Goal: Task Accomplishment & Management: Use online tool/utility

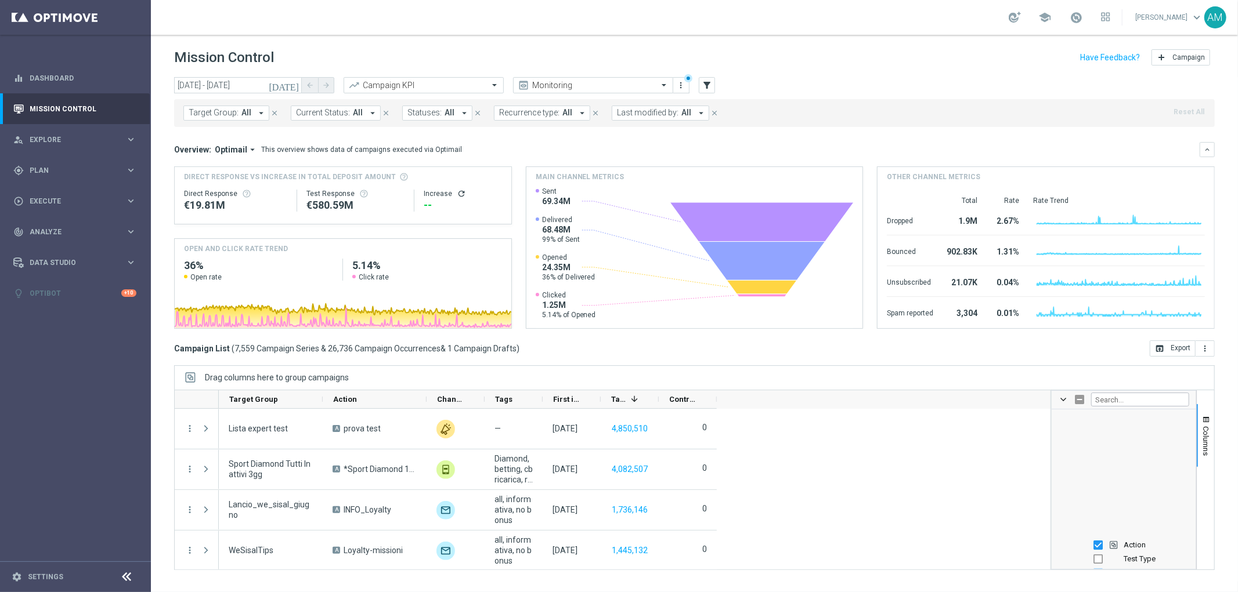
scroll to position [129, 0]
click at [706, 84] on icon "filter_alt" at bounding box center [707, 85] width 10 height 10
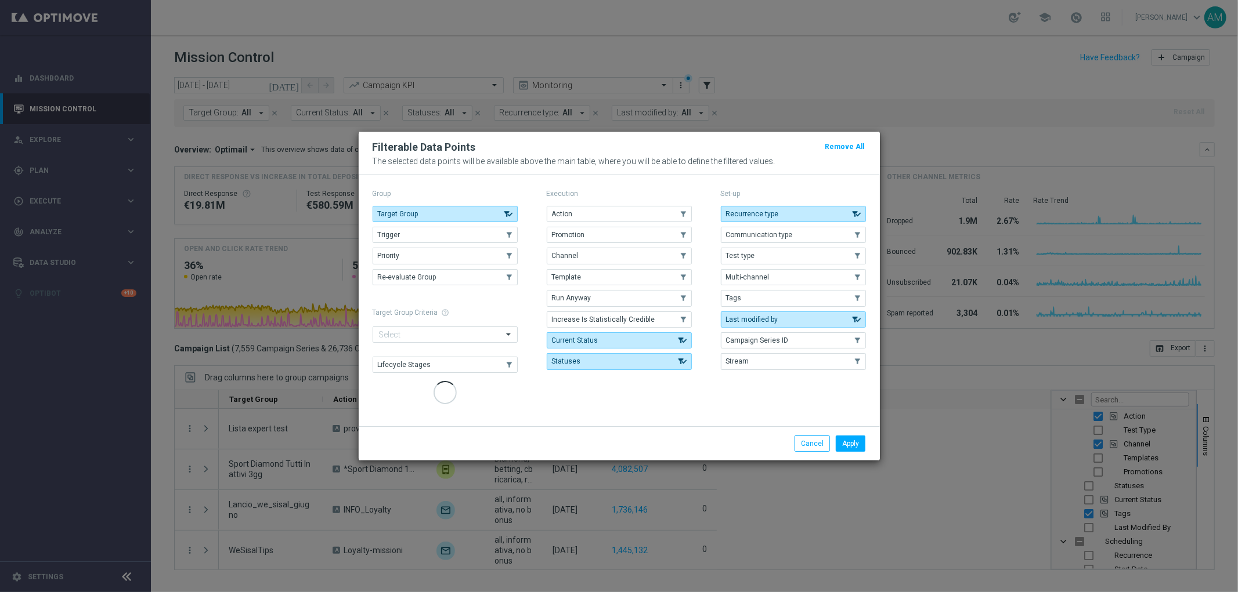
click at [610, 237] on div "Action .cls-1{fill:none;} .cls-1{fill:none;} Promotion .cls-1{fill:none;} .cls-…" at bounding box center [619, 288] width 145 height 164
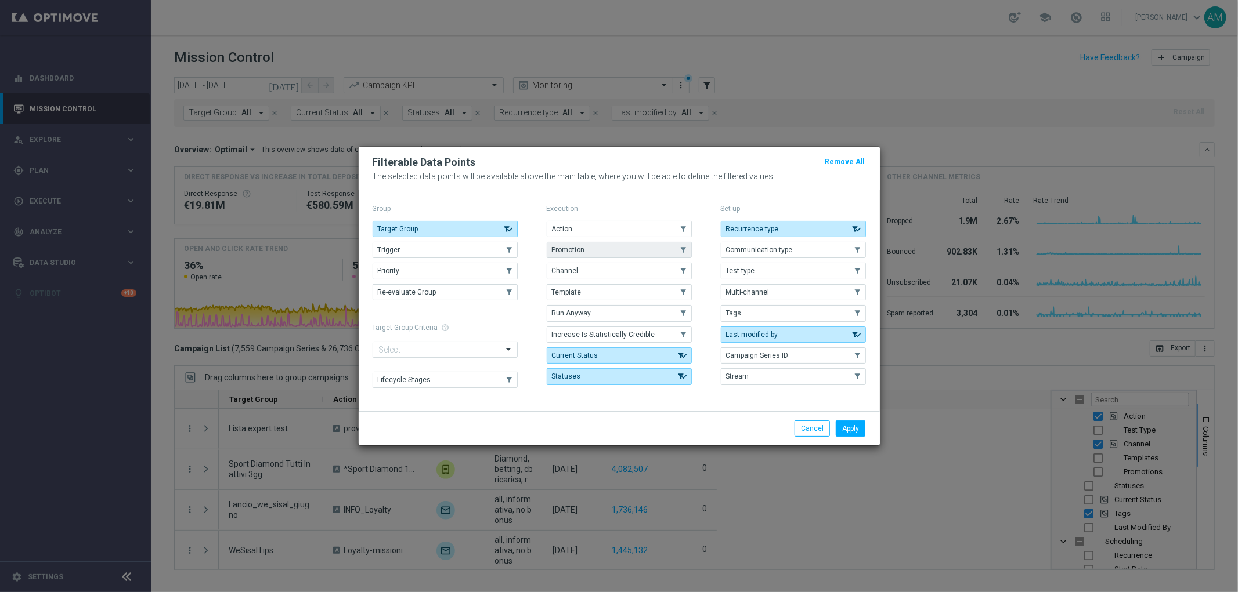
click at [606, 251] on button "Promotion" at bounding box center [619, 250] width 145 height 16
click at [845, 424] on button "Apply" at bounding box center [851, 429] width 30 height 16
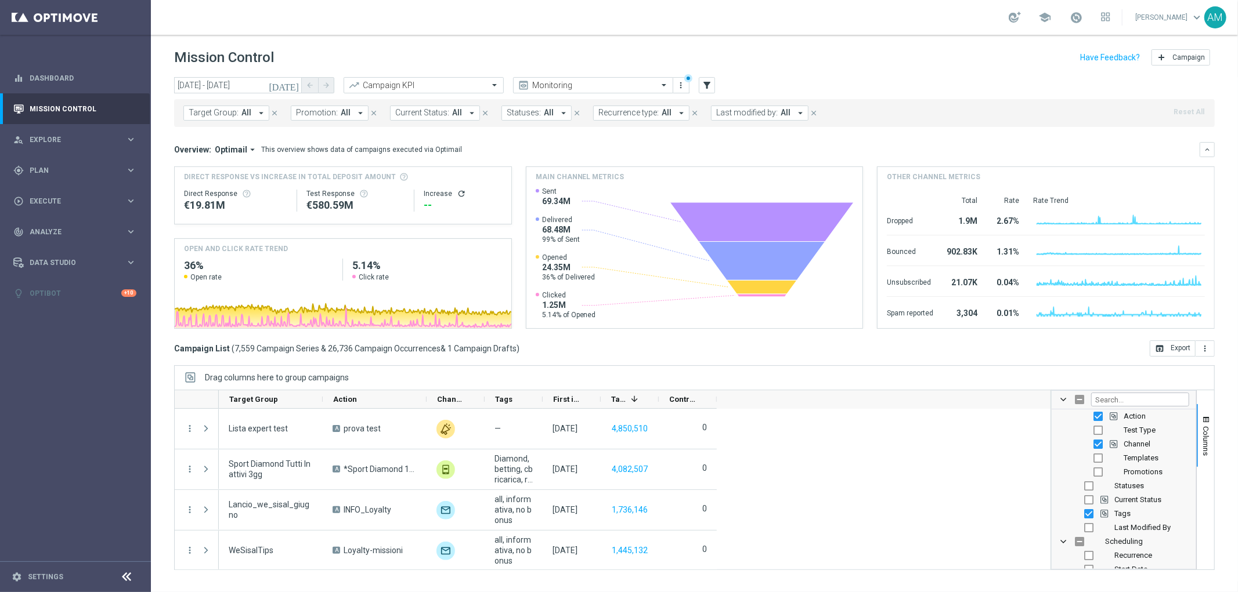
click at [341, 115] on span "All" at bounding box center [346, 113] width 10 height 10
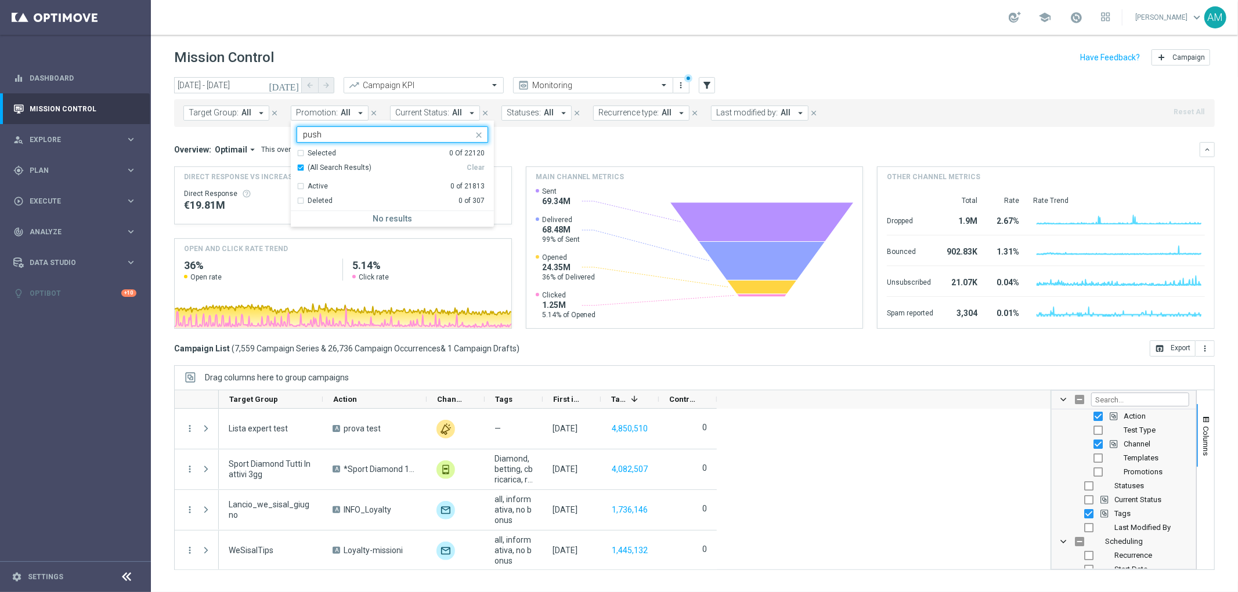
type input "push"
click at [567, 141] on mini-dashboard "Overview: Optimail arrow_drop_down This overview shows data of campaigns execut…" at bounding box center [694, 234] width 1040 height 214
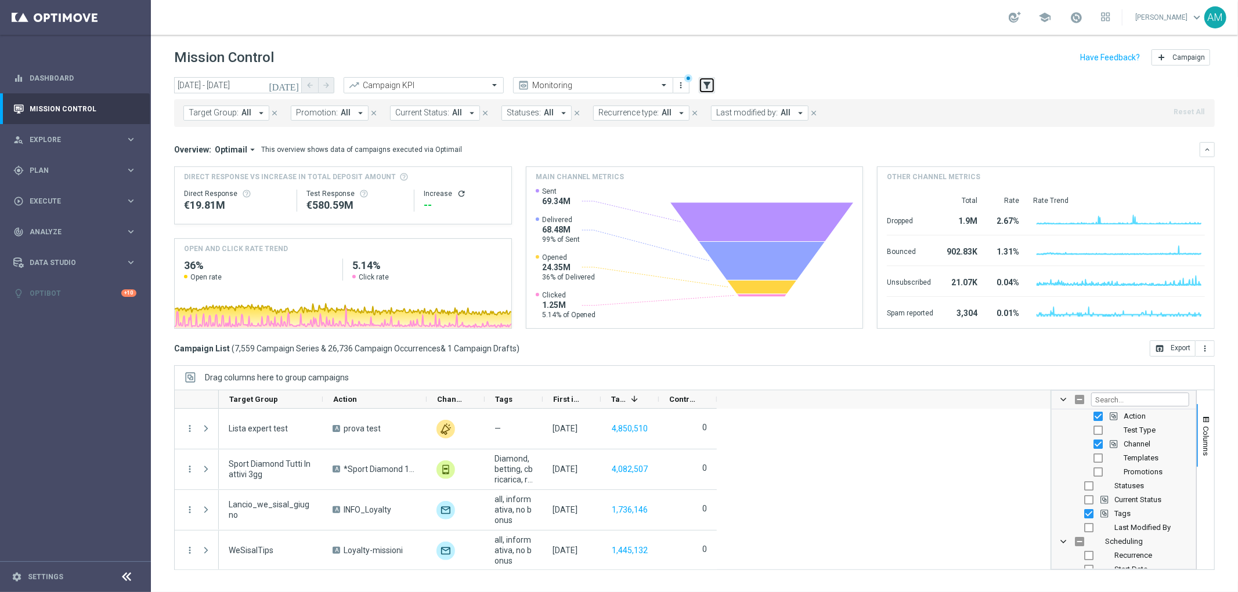
click at [703, 83] on icon "filter_alt" at bounding box center [707, 85] width 10 height 10
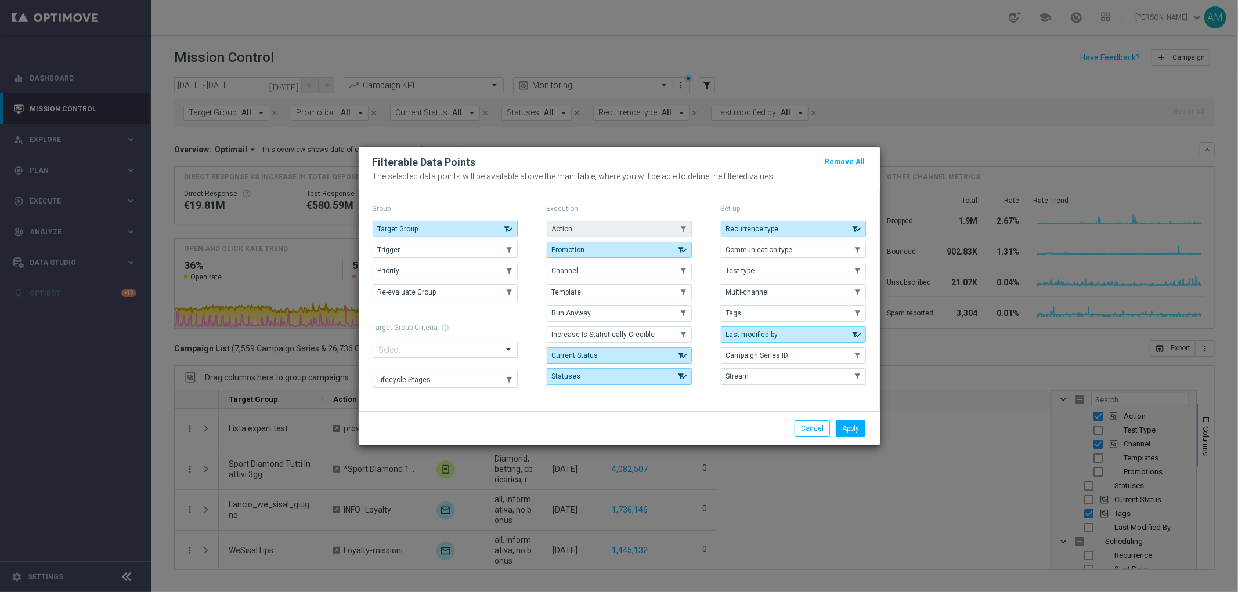
click at [616, 229] on button "Action" at bounding box center [619, 229] width 145 height 16
click at [851, 431] on button "Apply" at bounding box center [851, 429] width 30 height 16
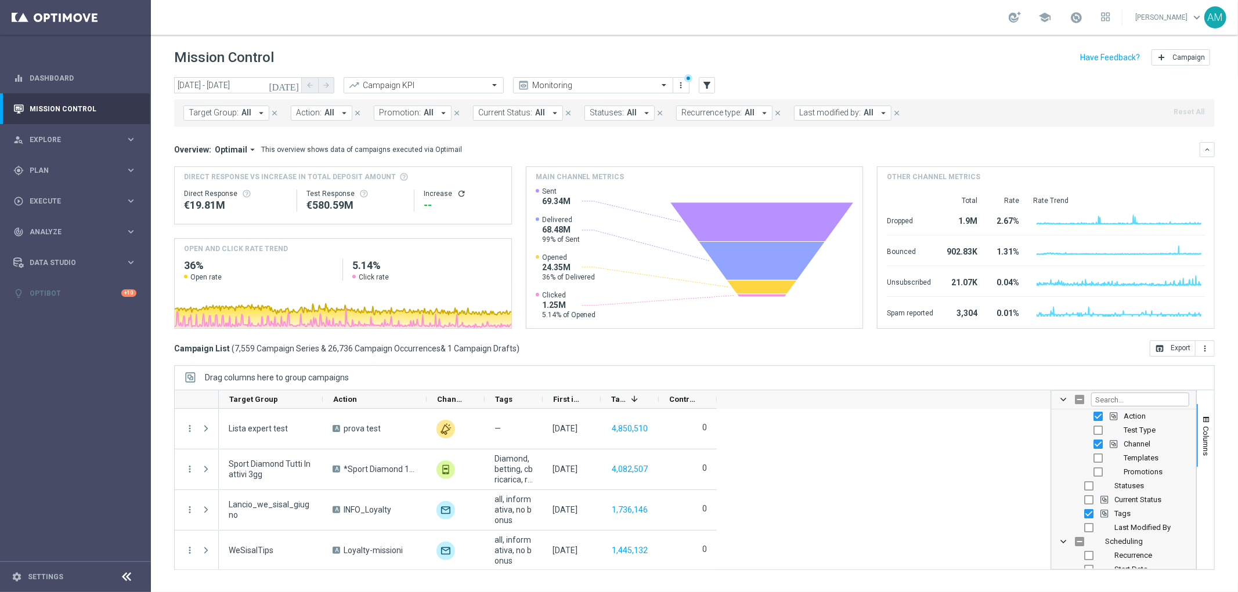
click at [326, 111] on span "All" at bounding box center [329, 113] width 10 height 10
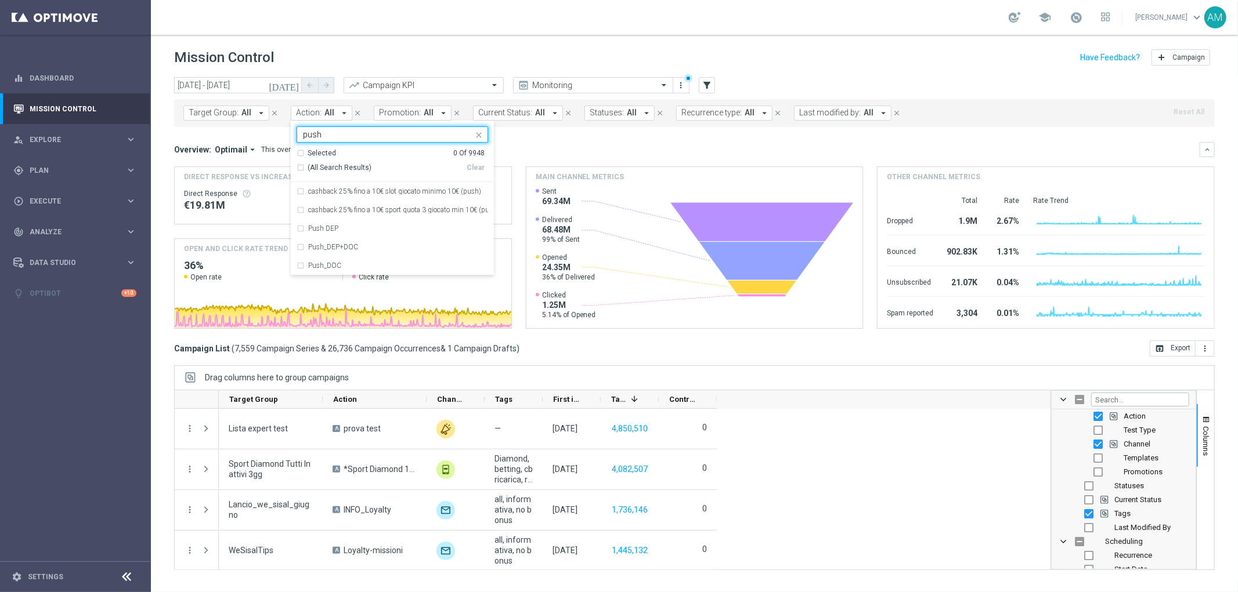
click at [352, 169] on span "(All Search Results)" at bounding box center [340, 168] width 64 height 10
type input "push"
click at [592, 148] on div "Overview: Optimail arrow_drop_down This overview shows data of campaigns execut…" at bounding box center [686, 149] width 1025 height 10
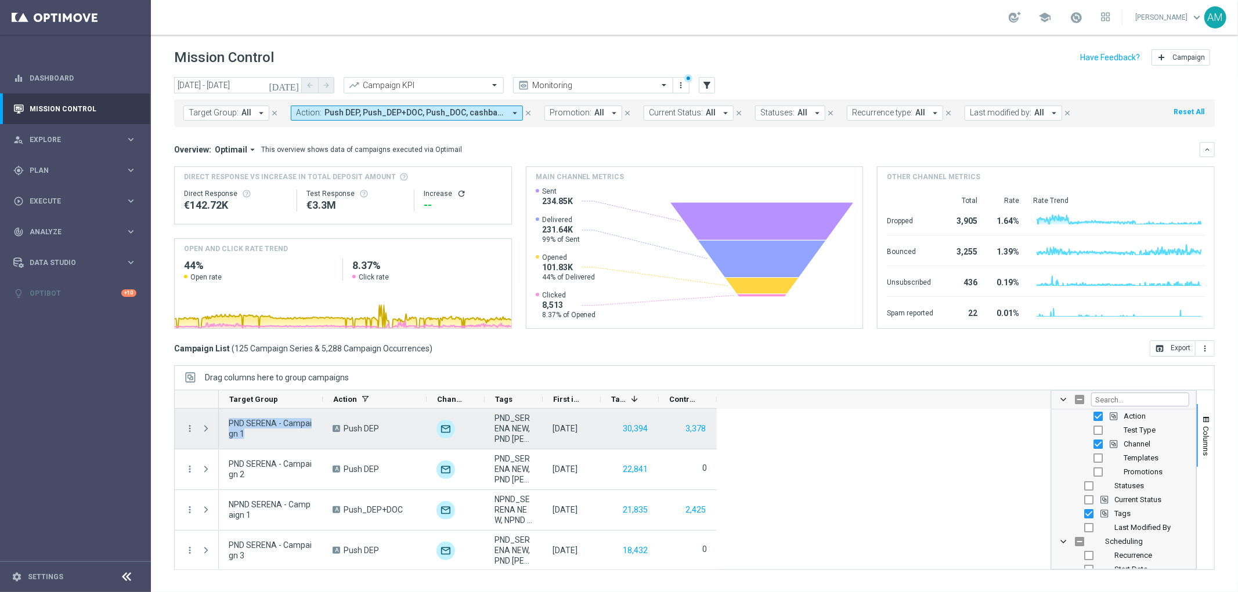
drag, startPoint x: 229, startPoint y: 422, endPoint x: 242, endPoint y: 430, distance: 15.1
click at [242, 430] on span "PND SERENA - Campaign 1" at bounding box center [271, 428] width 84 height 21
copy span "PND SERENA - Campaign 1"
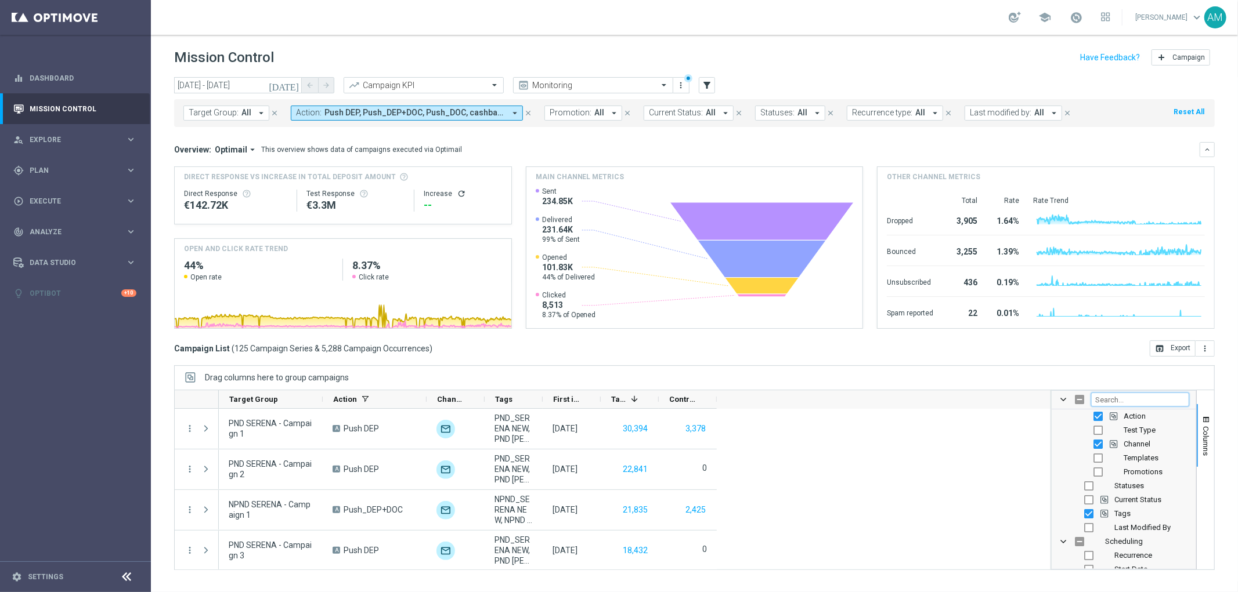
click at [1141, 398] on input "Filter Columns Input" at bounding box center [1140, 400] width 98 height 14
type input "tem"
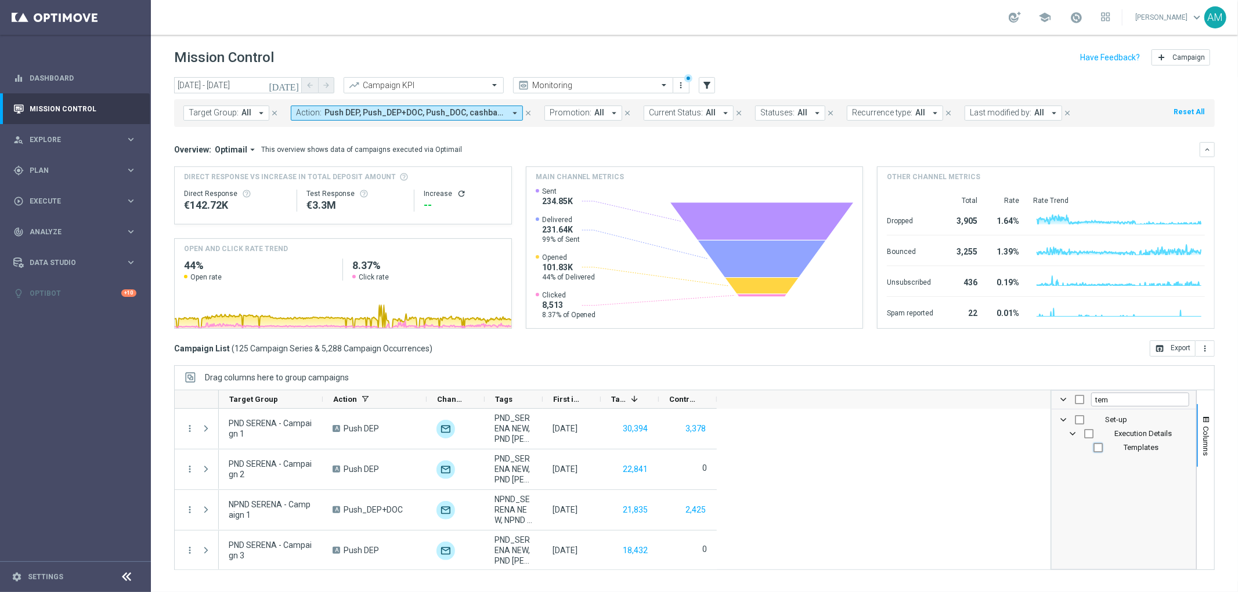
click at [1095, 447] on input "Press SPACE to toggle visibility (hidden)" at bounding box center [1097, 447] width 9 height 9
checkbox input "true"
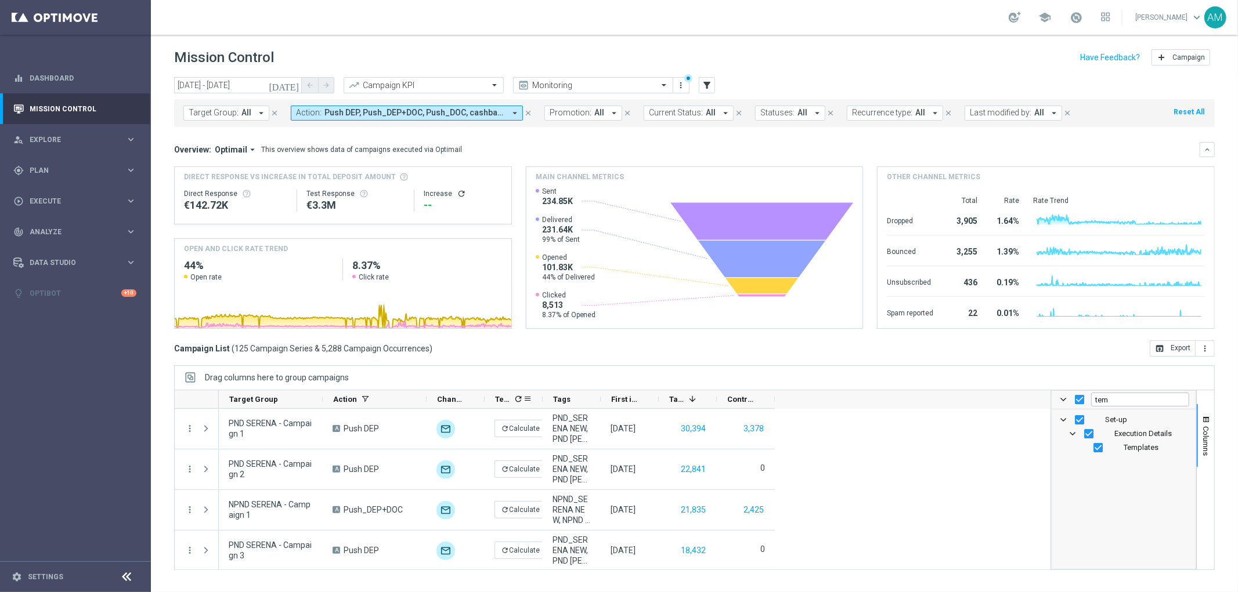
click at [520, 397] on icon "refresh" at bounding box center [518, 399] width 9 height 9
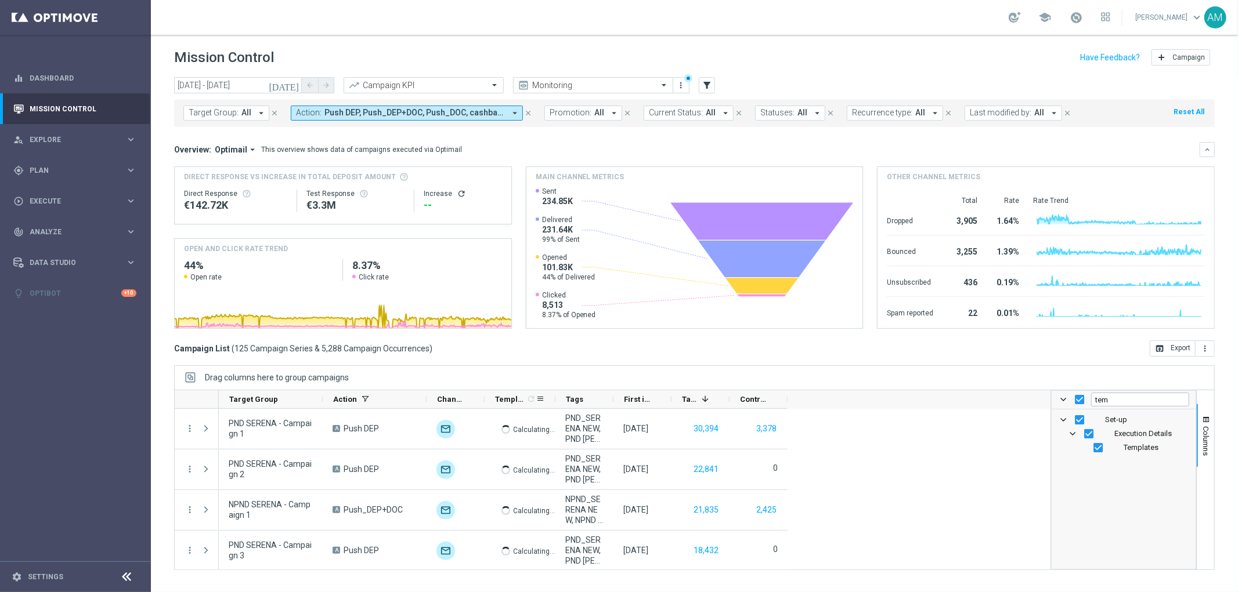
click at [558, 397] on div at bounding box center [555, 400] width 5 height 18
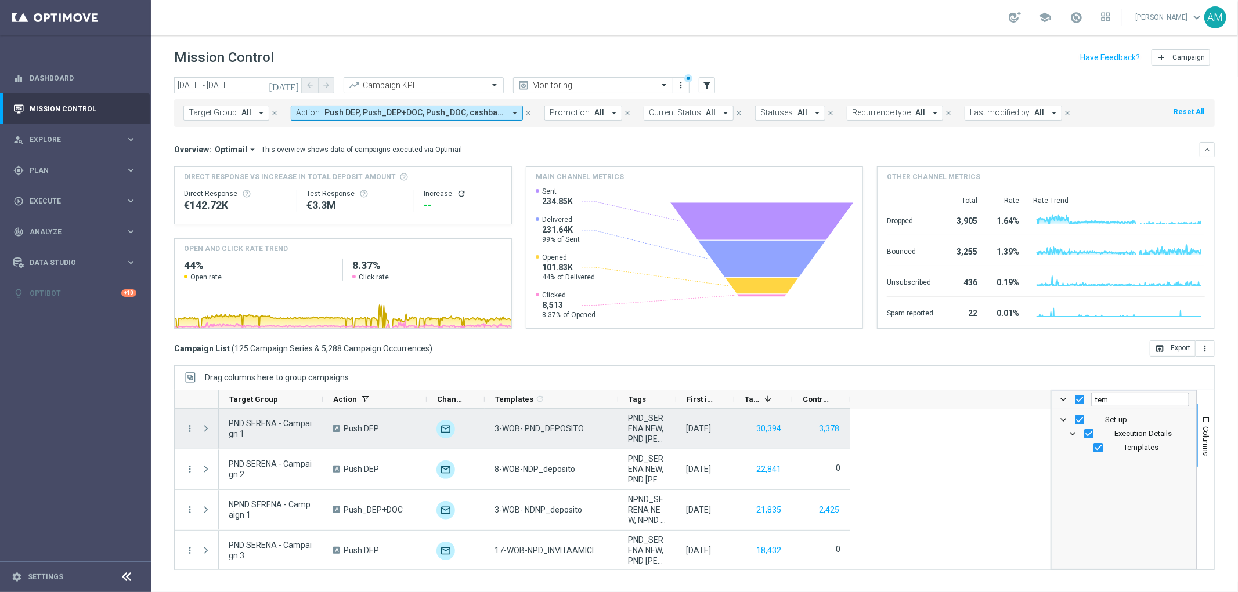
click at [540, 430] on span "3-WOB- PND_DEPOSITO" at bounding box center [538, 429] width 89 height 10
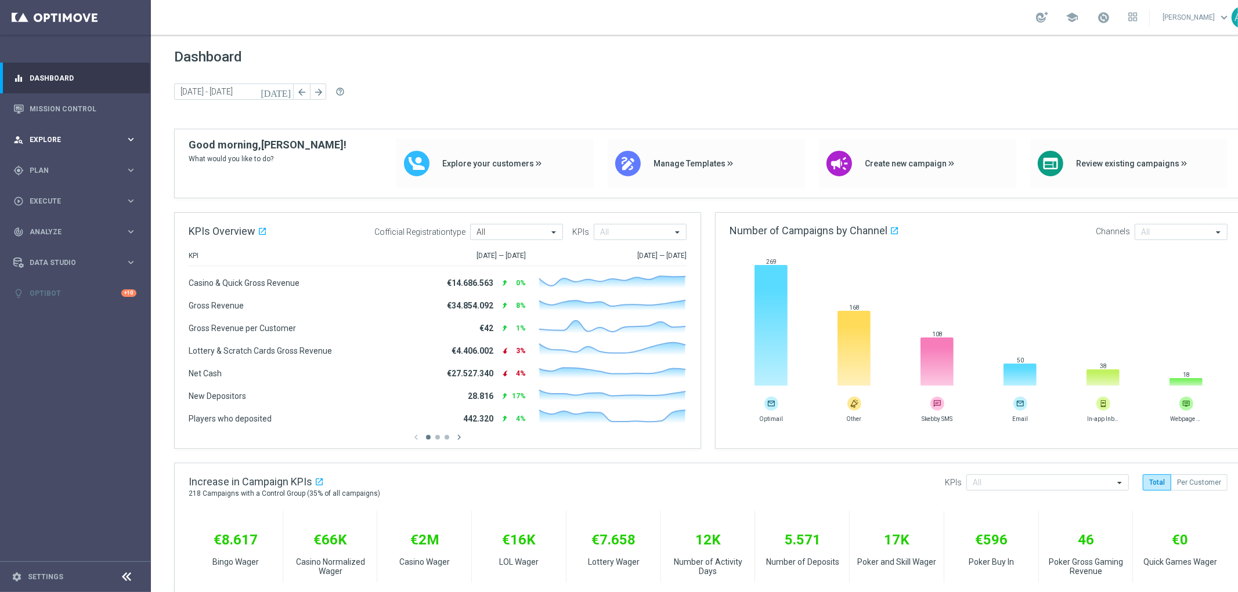
click at [107, 135] on div "person_search Explore" at bounding box center [69, 140] width 112 height 10
click at [78, 179] on link "Target Group Discovery" at bounding box center [75, 180] width 91 height 9
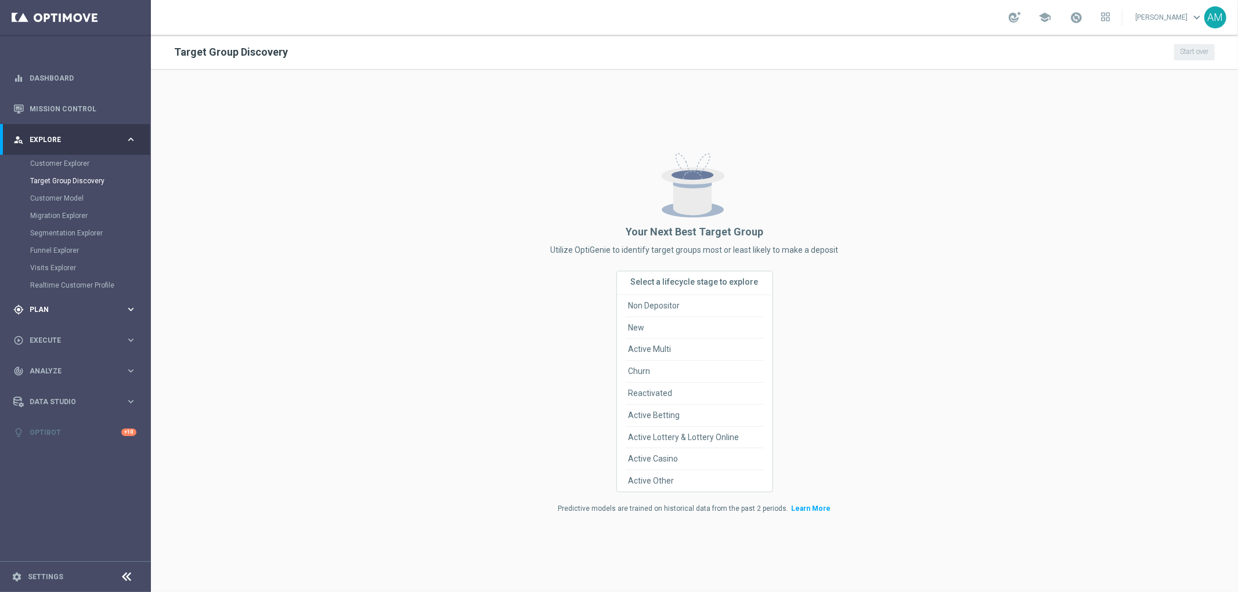
click at [81, 306] on span "Plan" at bounding box center [78, 309] width 96 height 7
click at [79, 195] on link "Target Groups" at bounding box center [75, 194] width 91 height 9
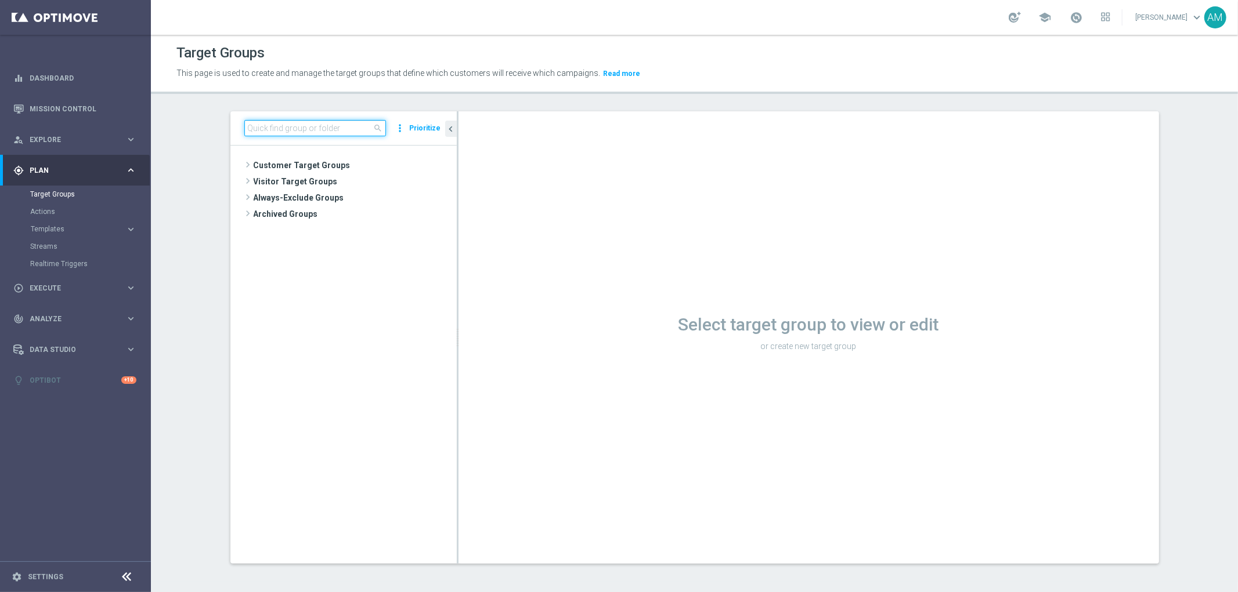
click at [281, 126] on input at bounding box center [315, 128] width 142 height 16
paste input "PND SERENA - Campaign 1"
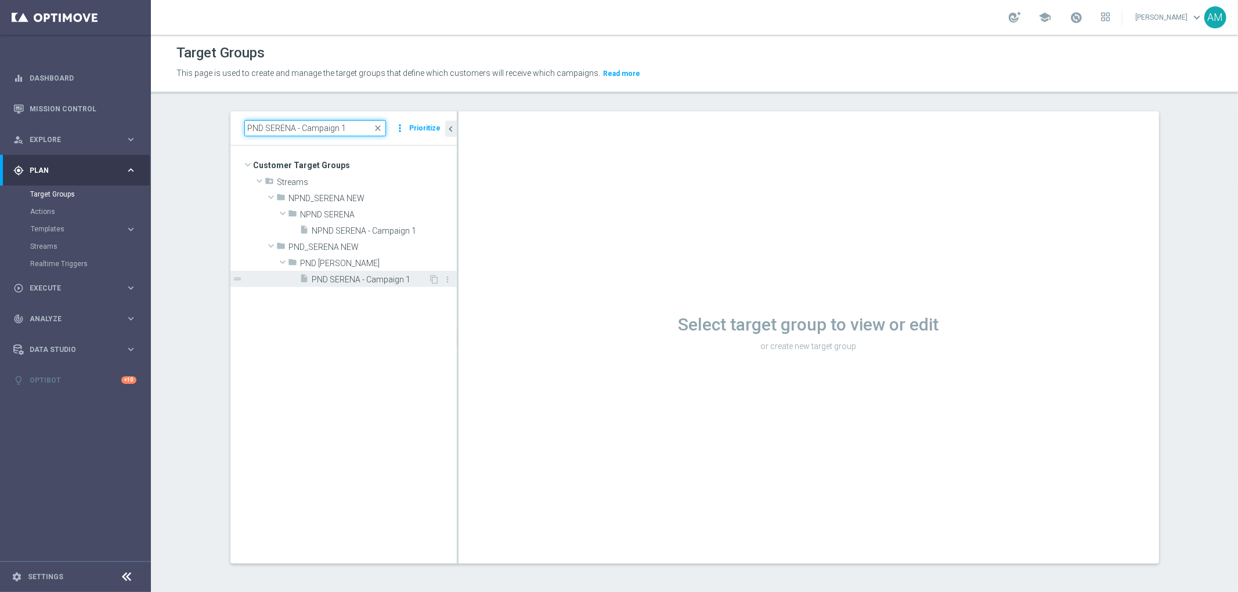
type input "PND SERENA - Campaign 1"
click at [355, 283] on span "PND SERENA - Campaign 1" at bounding box center [370, 280] width 117 height 10
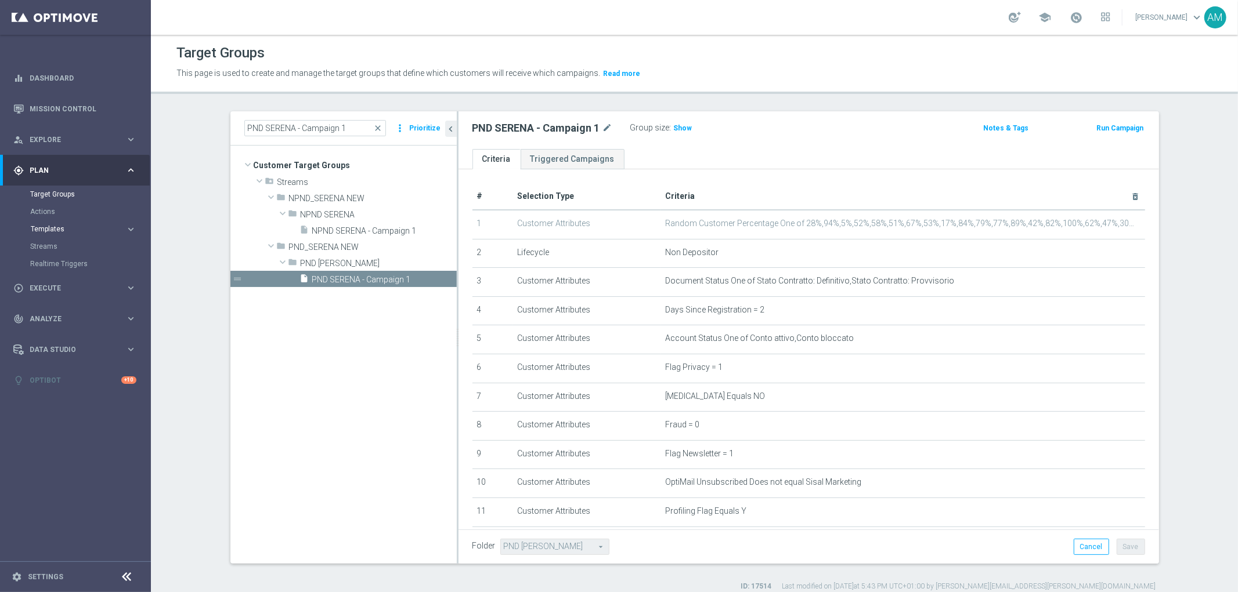
click at [59, 230] on span "Templates" at bounding box center [72, 229] width 83 height 7
click at [56, 245] on link "Optimail" at bounding box center [78, 246] width 85 height 9
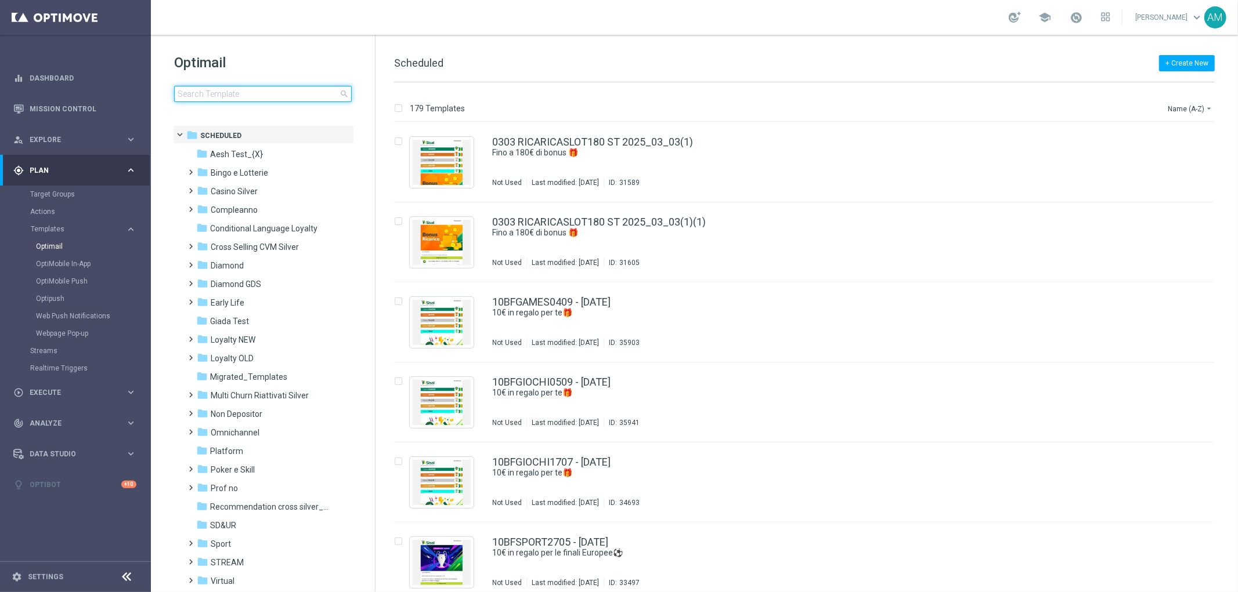
click at [268, 96] on input at bounding box center [263, 94] width 178 height 16
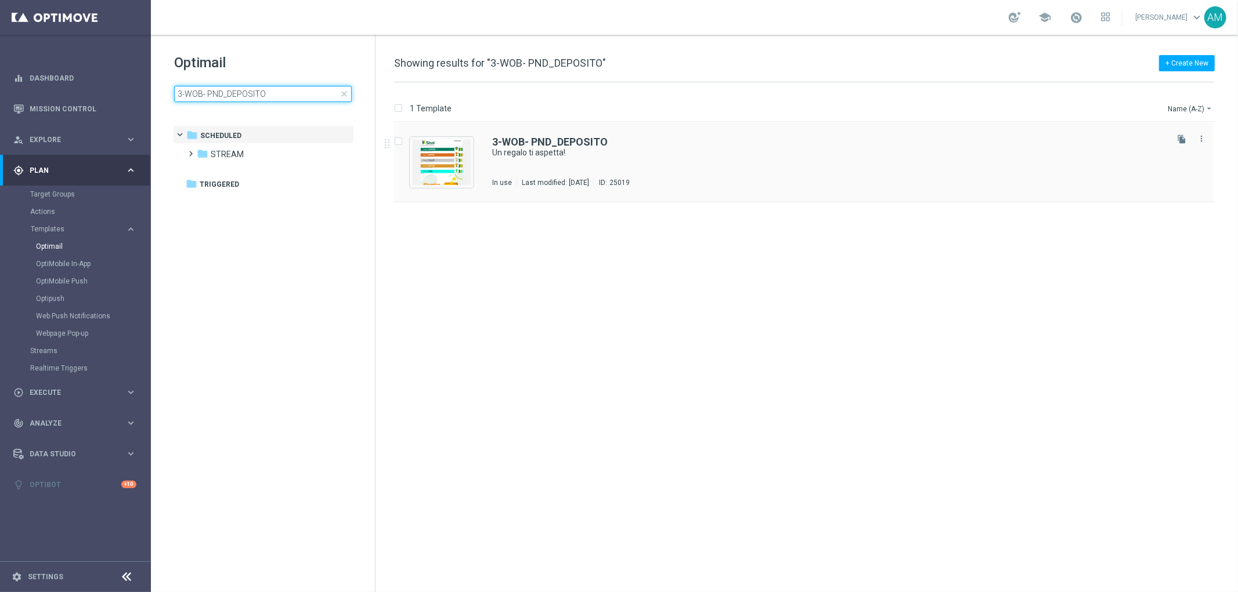
type input "3-WOB- PND_DEPOSITO"
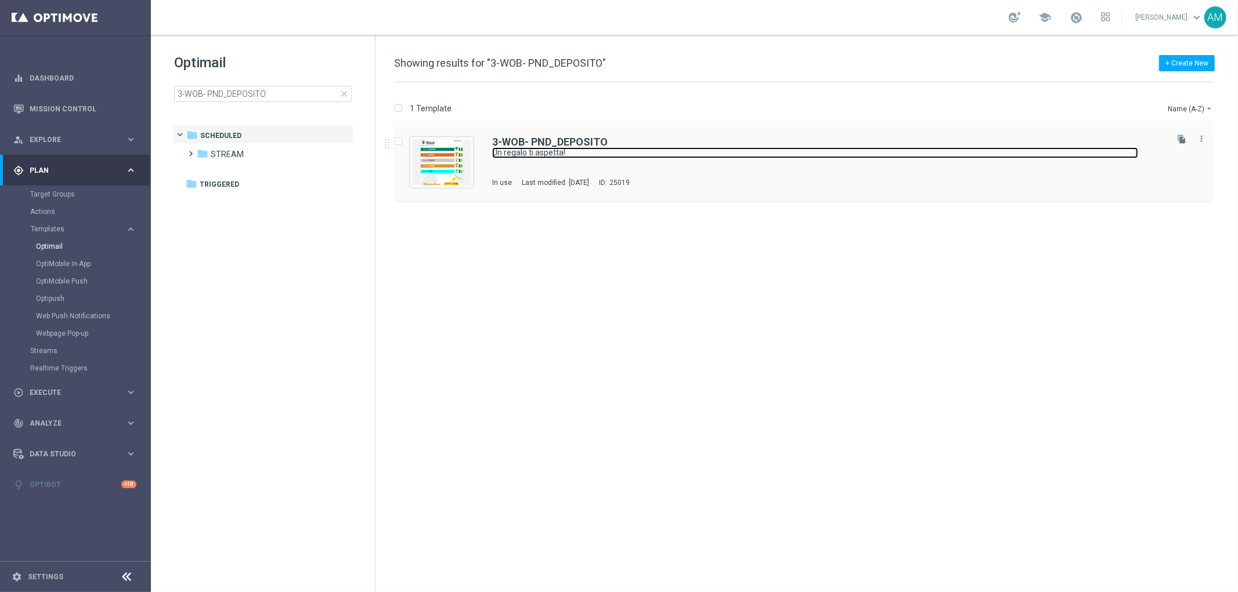
click at [645, 154] on link "Un regalo ti aspetta!" at bounding box center [815, 152] width 646 height 11
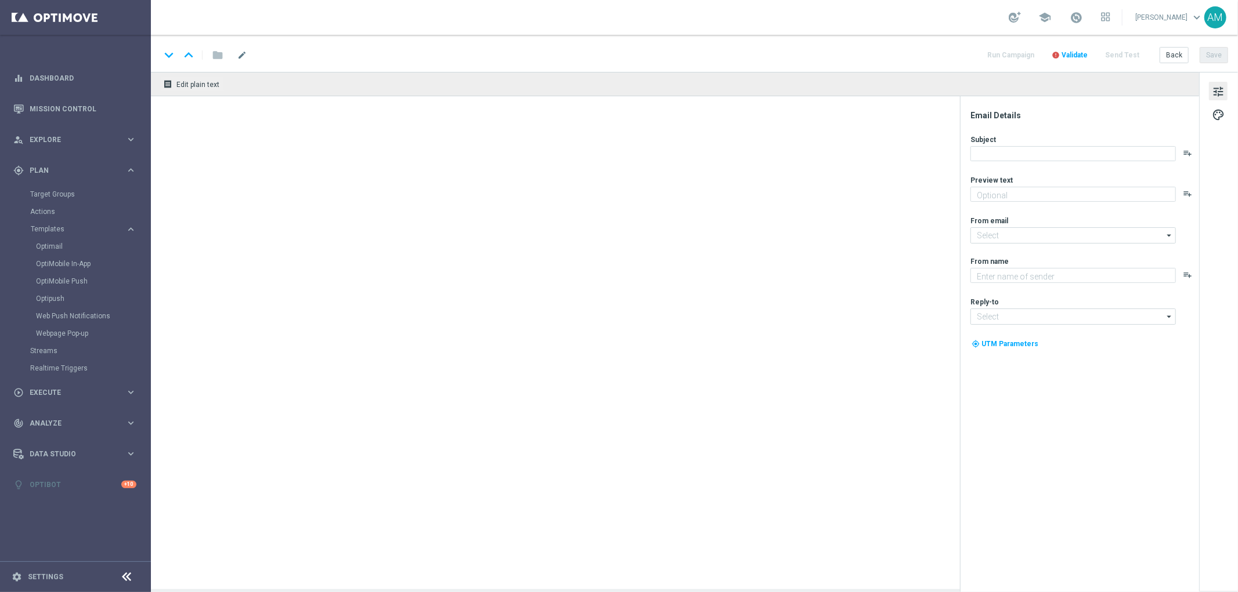
type textarea "200 Sisal point con la tua prima ricarica"
type input "giochidicarte@comunicazioni.sisal.it"
type textarea "SISAL"
type input "info@sisal.it"
